Goal: Information Seeking & Learning: Learn about a topic

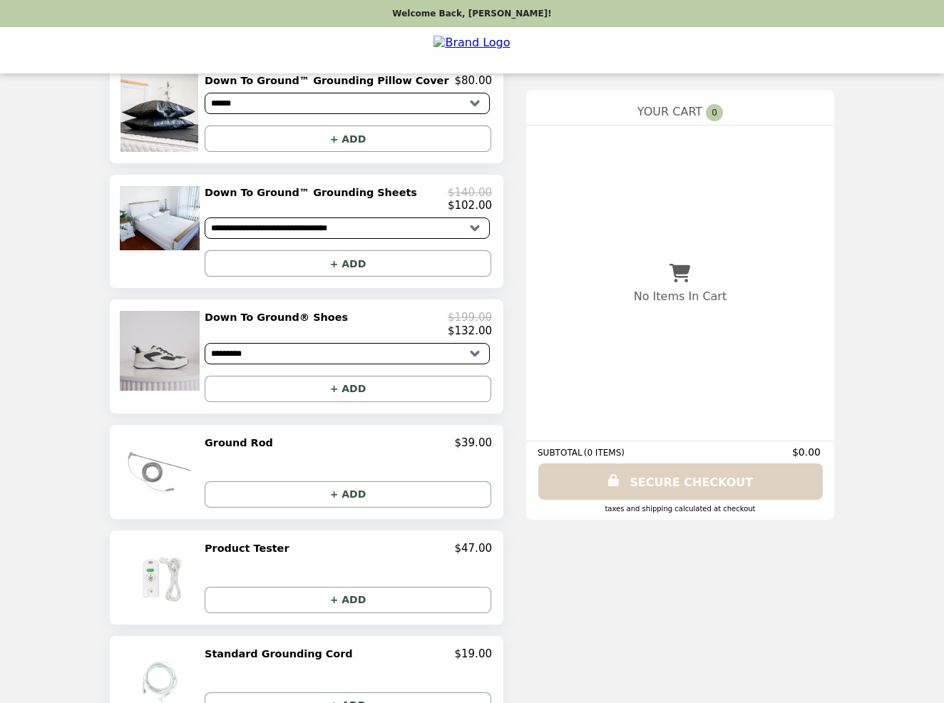
scroll to position [560, 0]
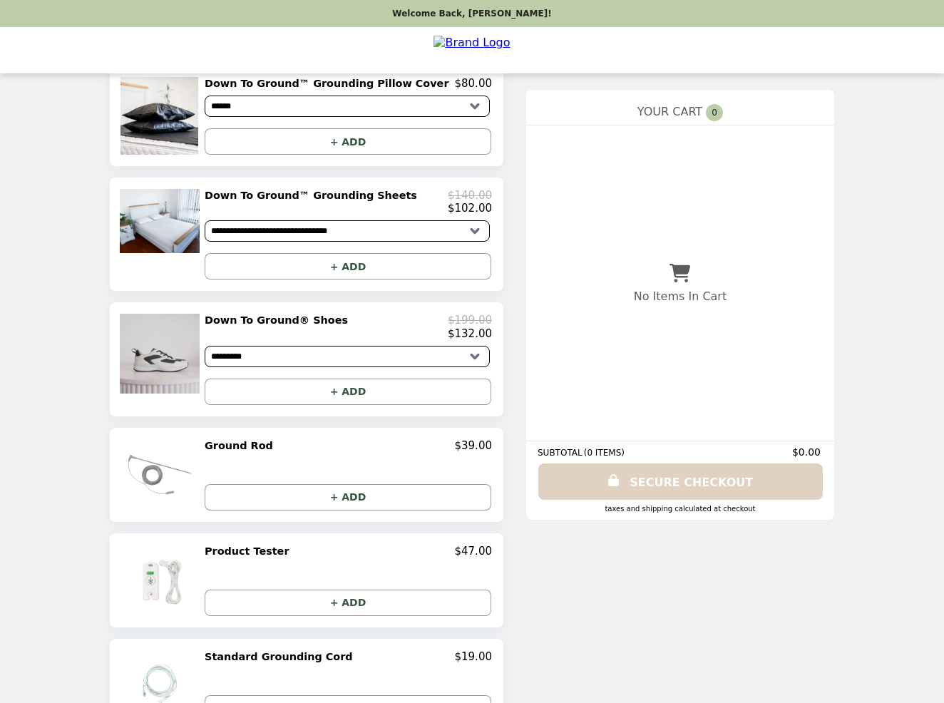
select select "*********"
click at [192, 361] on img at bounding box center [161, 354] width 83 height 80
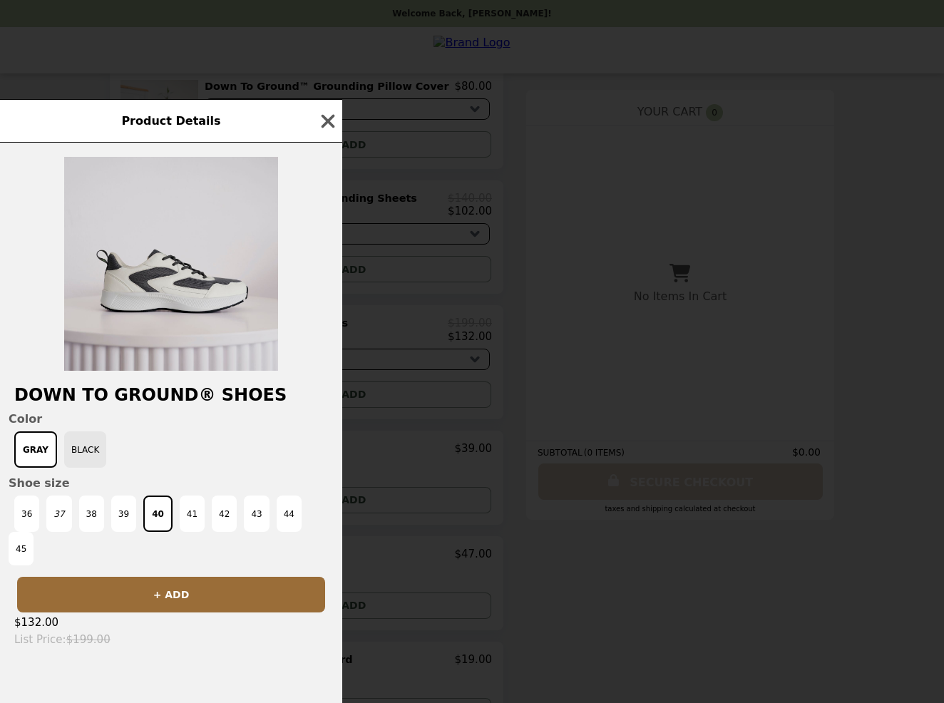
click at [93, 453] on button "Black" at bounding box center [85, 449] width 42 height 36
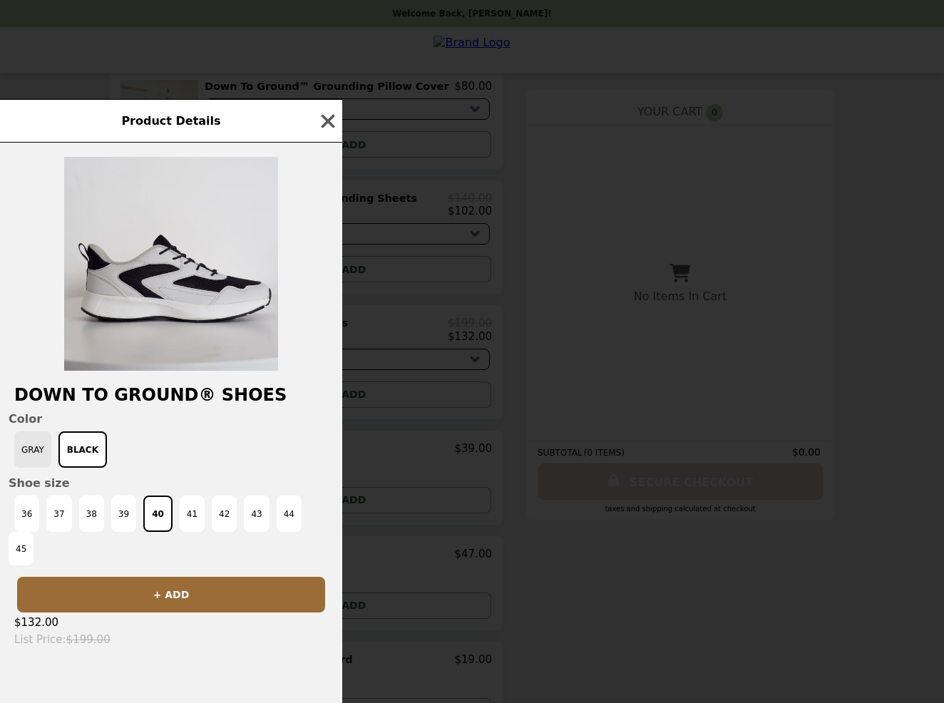
click at [36, 454] on button "Gray" at bounding box center [32, 449] width 37 height 36
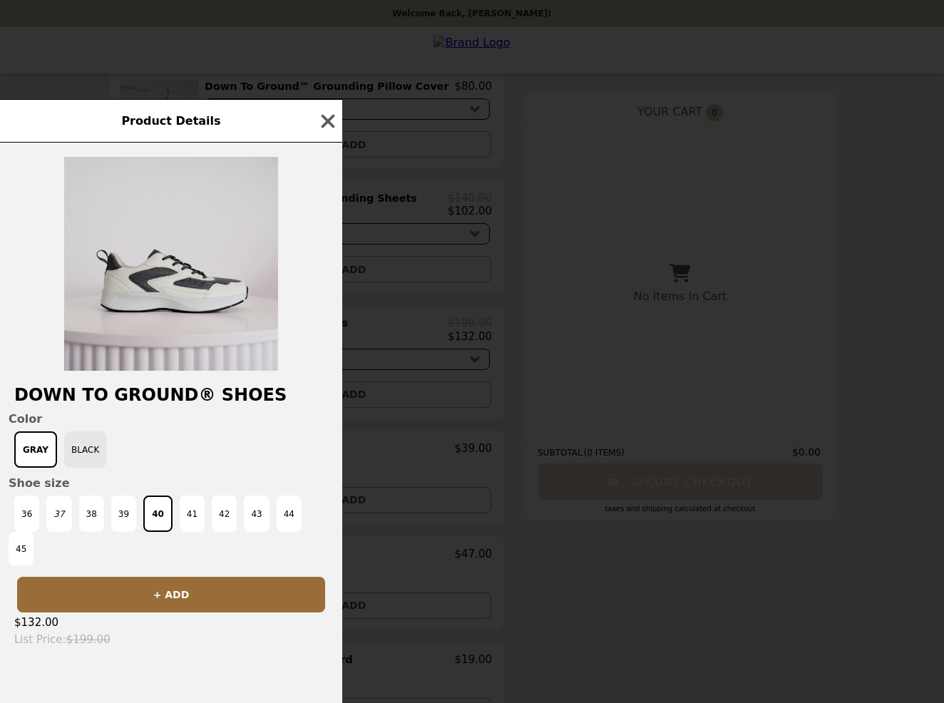
click at [86, 445] on button "Black" at bounding box center [85, 449] width 42 height 36
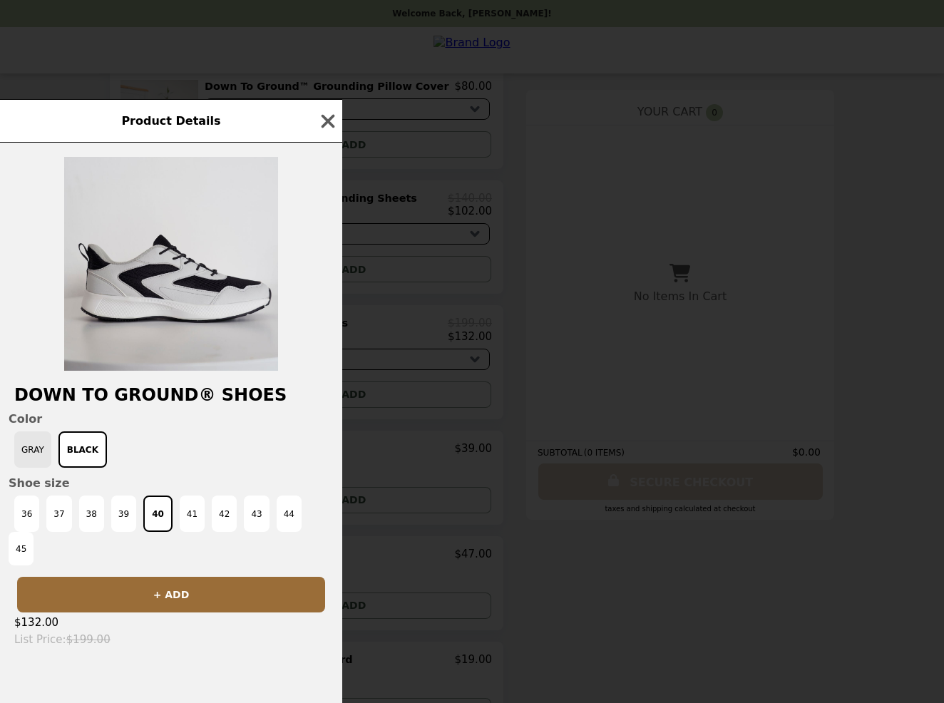
click at [43, 449] on button "Gray" at bounding box center [32, 449] width 37 height 36
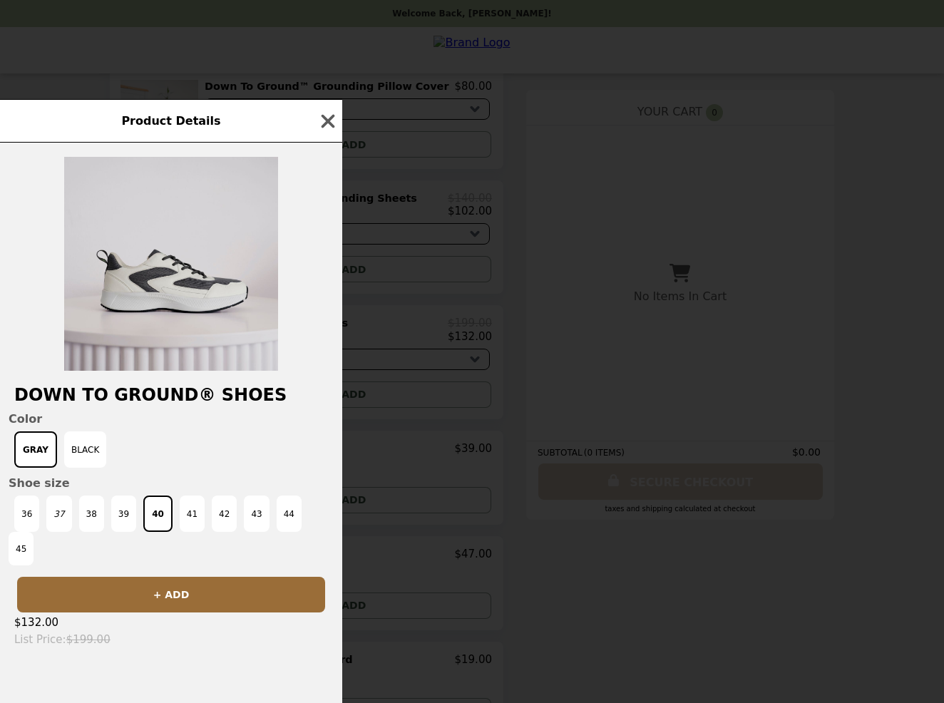
click at [177, 126] on span "Product Details" at bounding box center [170, 121] width 99 height 14
click at [330, 127] on icon "button" at bounding box center [328, 121] width 14 height 14
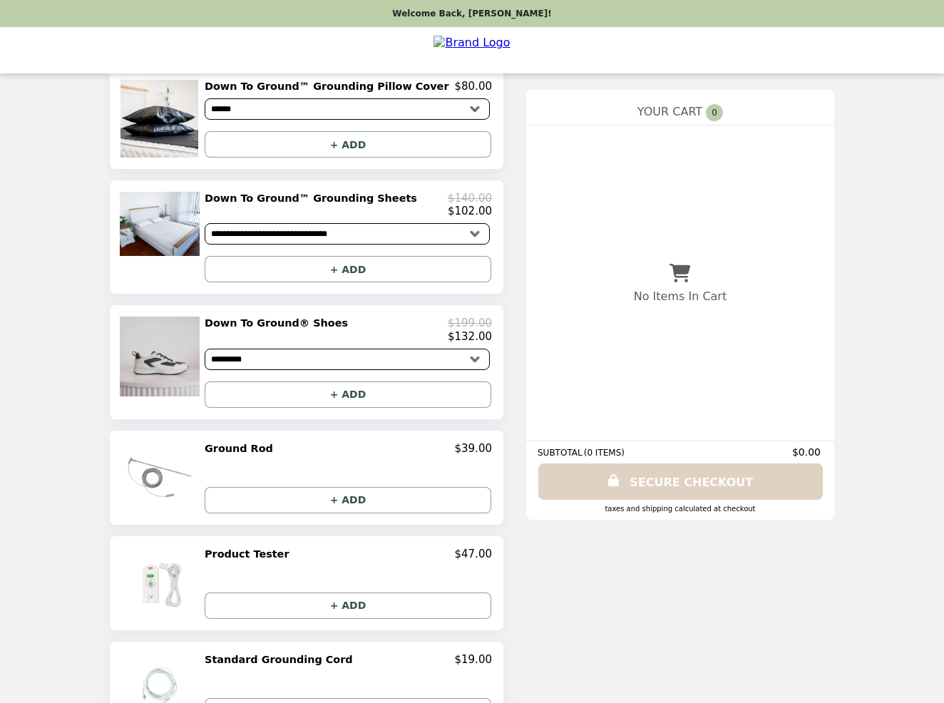
click at [269, 323] on h2 "Down To Ground® Shoes" at bounding box center [279, 322] width 149 height 13
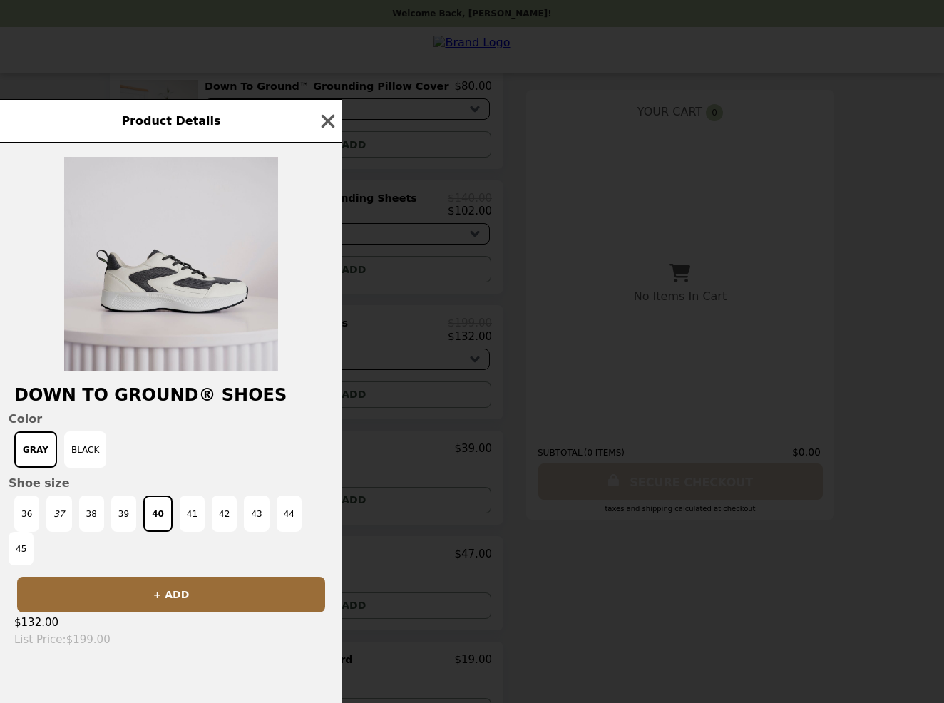
click at [195, 123] on span "Product Details" at bounding box center [170, 121] width 99 height 14
click at [196, 125] on span "Product Details" at bounding box center [170, 121] width 99 height 14
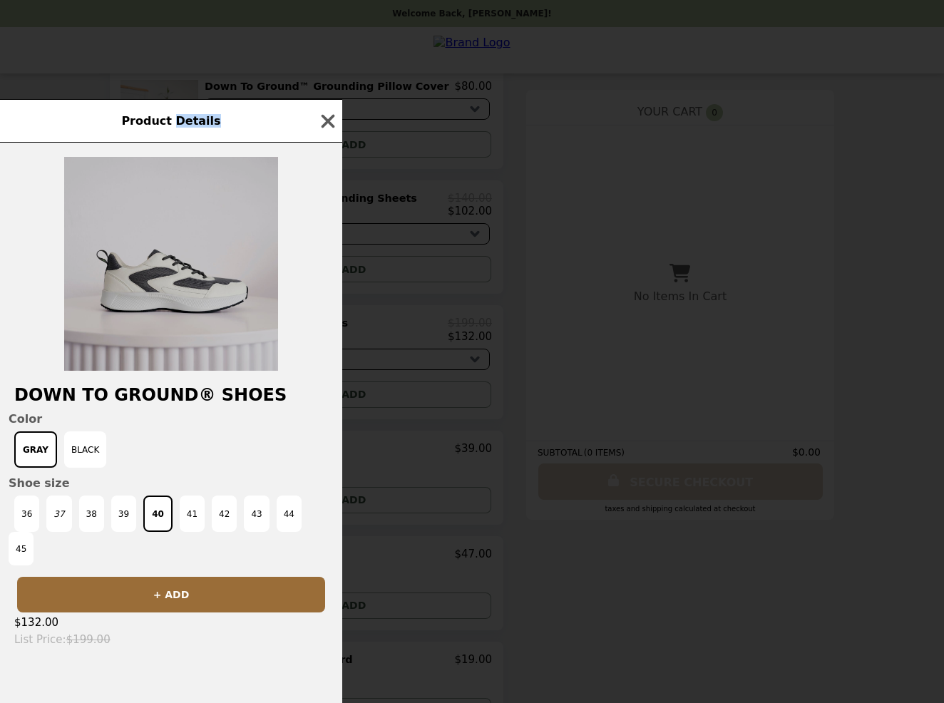
click at [180, 244] on img at bounding box center [171, 264] width 214 height 214
click at [181, 244] on img at bounding box center [171, 264] width 214 height 214
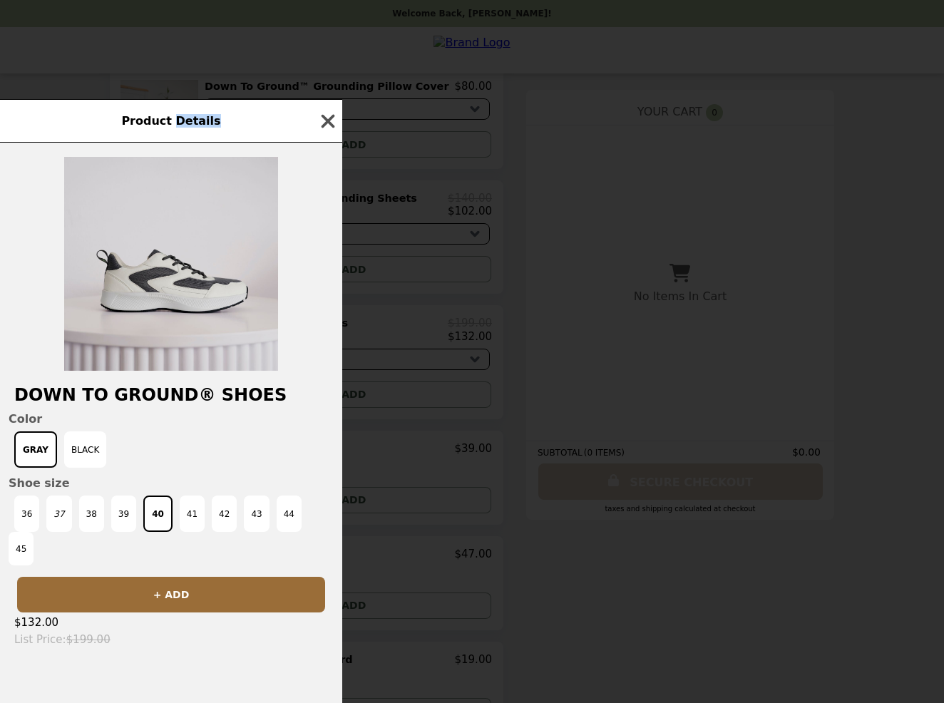
click at [330, 123] on icon "button" at bounding box center [328, 121] width 14 height 14
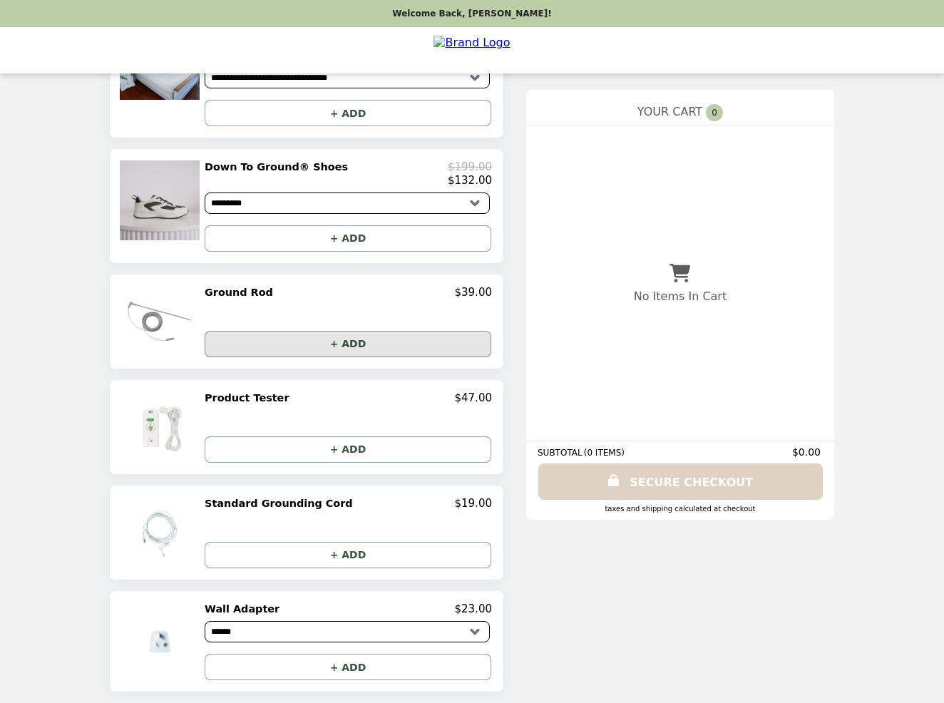
scroll to position [713, 0]
